Goal: Task Accomplishment & Management: Manage account settings

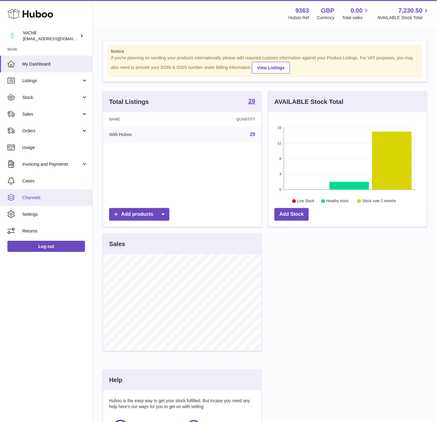
click at [42, 195] on span "Channels" at bounding box center [55, 198] width 66 height 6
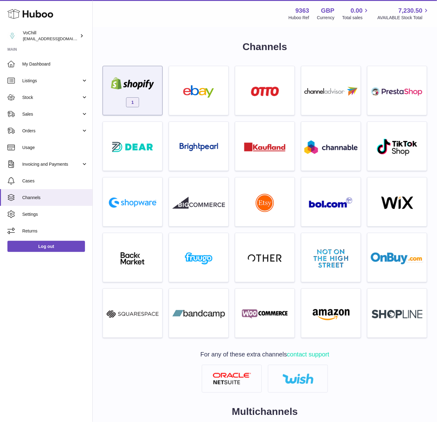
click at [143, 94] on div "1" at bounding box center [132, 92] width 53 height 40
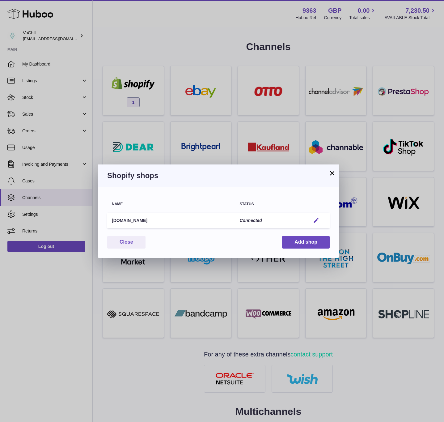
click at [317, 217] on em "button" at bounding box center [316, 220] width 6 height 6
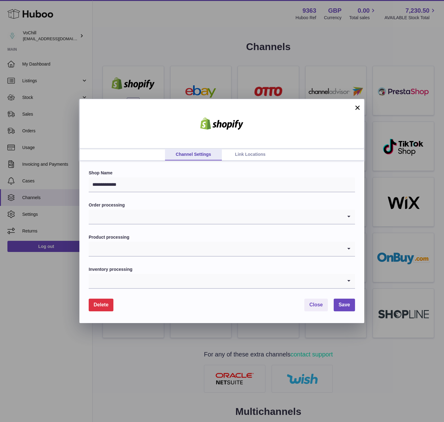
click at [244, 154] on link "Link Locations" at bounding box center [250, 155] width 57 height 12
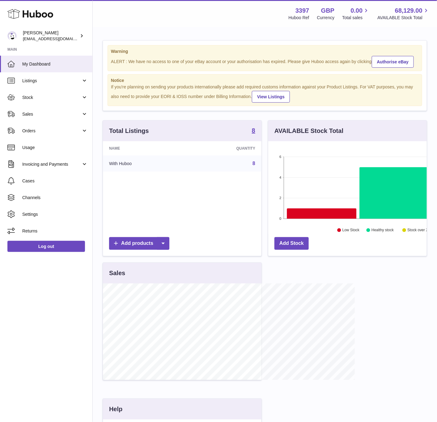
scroll to position [309003, 308940]
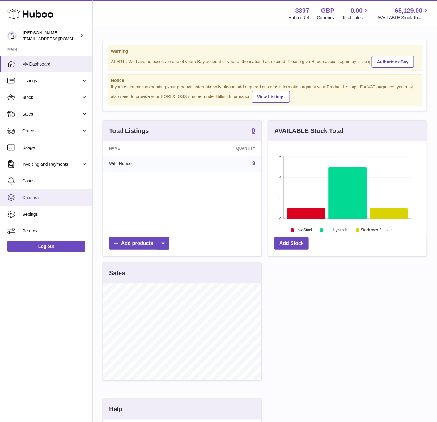
click at [35, 201] on link "Channels" at bounding box center [46, 197] width 92 height 17
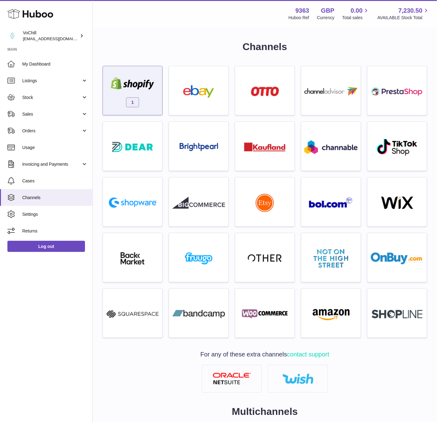
click at [134, 67] on div "1" at bounding box center [133, 90] width 60 height 49
click at [154, 102] on div "1" at bounding box center [132, 92] width 53 height 40
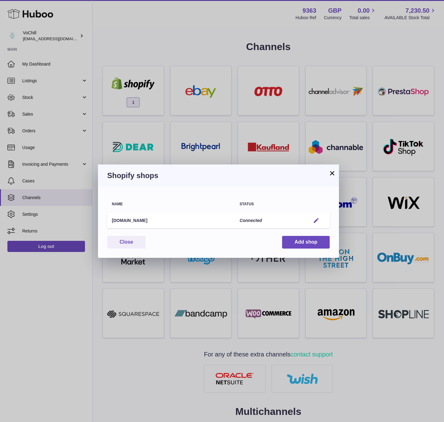
click at [315, 218] on em "button" at bounding box center [316, 220] width 6 height 6
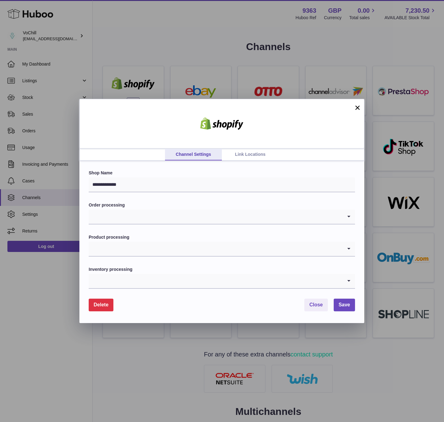
click at [259, 159] on link "Link Locations" at bounding box center [250, 155] width 57 height 12
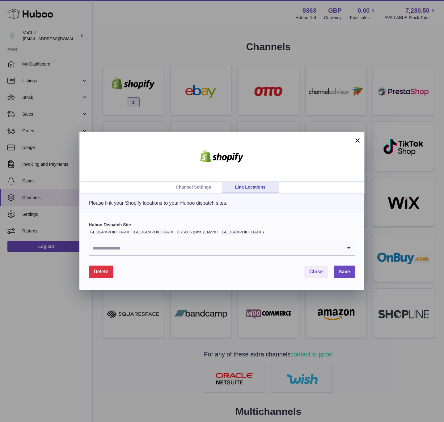
click at [219, 247] on input "Search for option" at bounding box center [216, 248] width 254 height 14
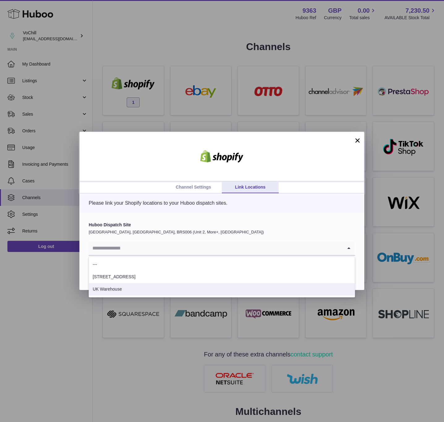
click at [158, 289] on li "UK Warehouse" at bounding box center [222, 289] width 266 height 12
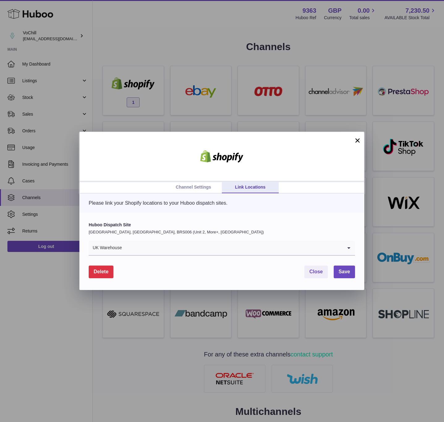
click at [313, 245] on input "Search for option" at bounding box center [232, 248] width 221 height 14
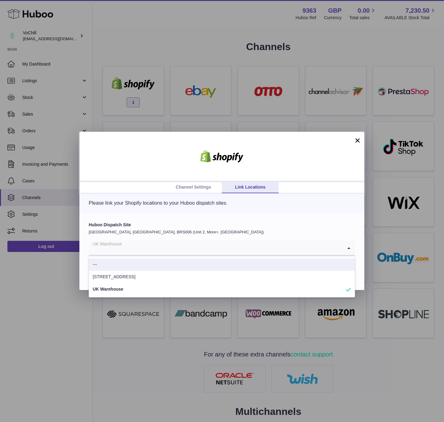
click at [325, 238] on div "Huboo Dispatch Site [GEOGRAPHIC_DATA], [GEOGRAPHIC_DATA], BRS006 (Unit 2, More+…" at bounding box center [222, 239] width 266 height 34
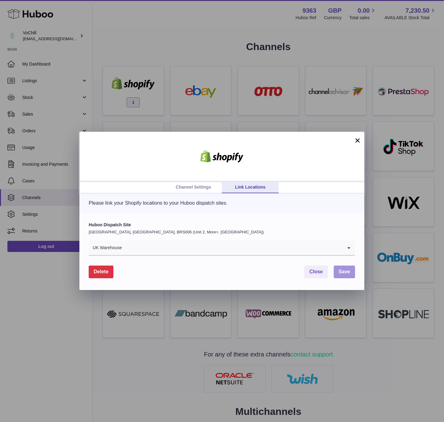
click at [346, 273] on span "Save" at bounding box center [344, 271] width 11 height 5
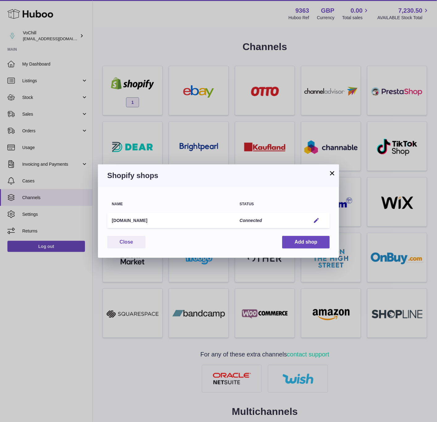
drag, startPoint x: 317, startPoint y: 220, endPoint x: 454, endPoint y: -14, distance: 270.8
click at [437, 0] on html ".st0{fill:#141414;}" at bounding box center [218, 211] width 437 height 422
